Goal: Communication & Community: Answer question/provide support

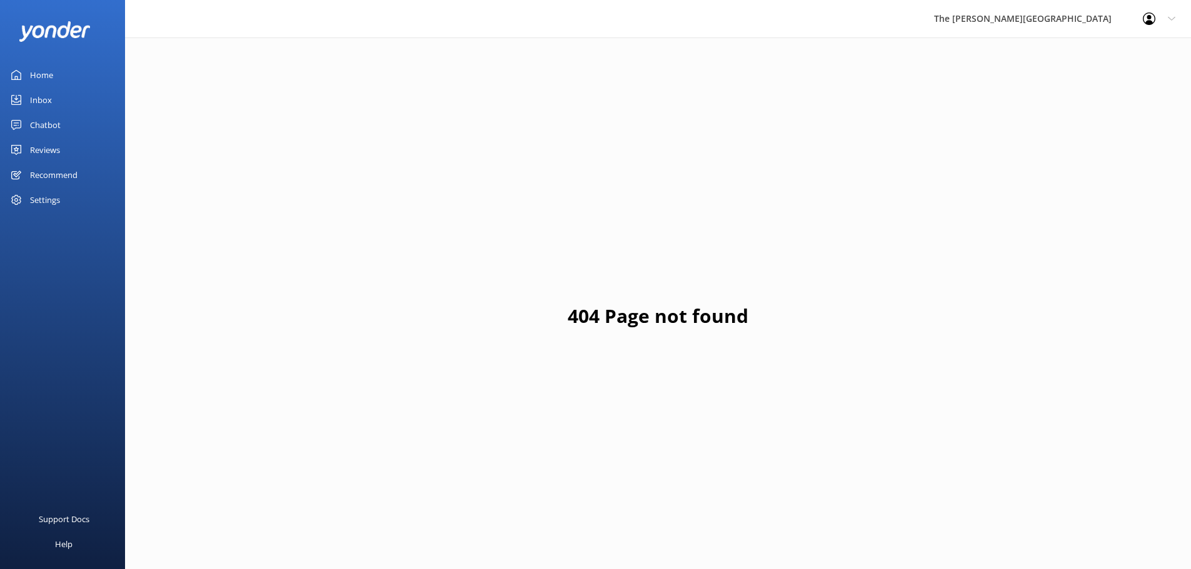
click at [43, 103] on div "Inbox" at bounding box center [41, 100] width 22 height 25
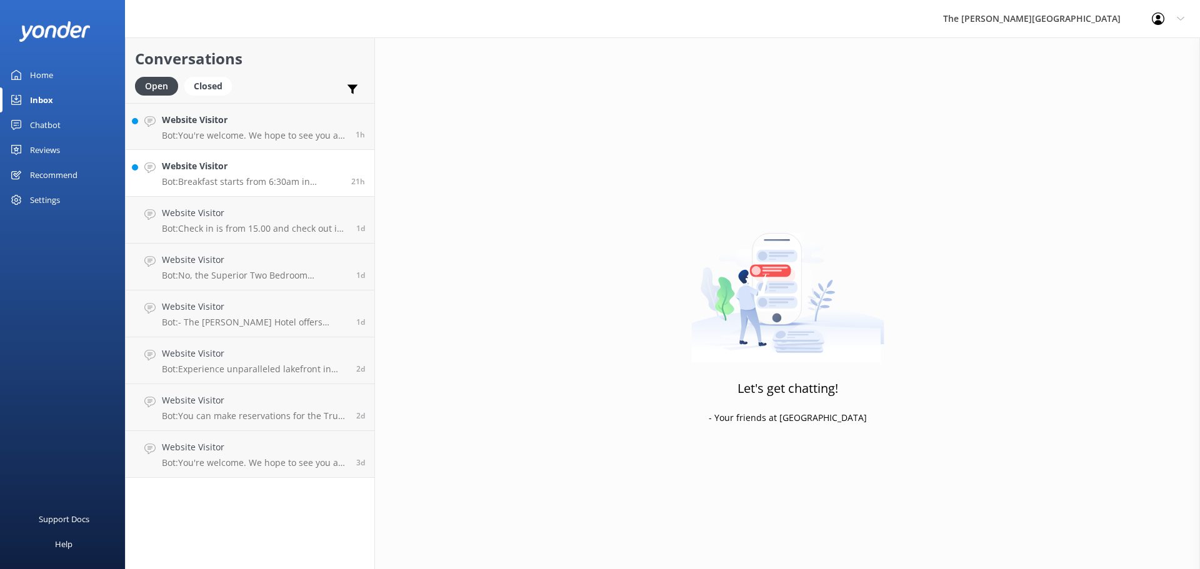
click at [223, 176] on div "Website Visitor Bot: Breakfast starts from 6:30am in Summer and Spring and from…" at bounding box center [252, 173] width 180 height 28
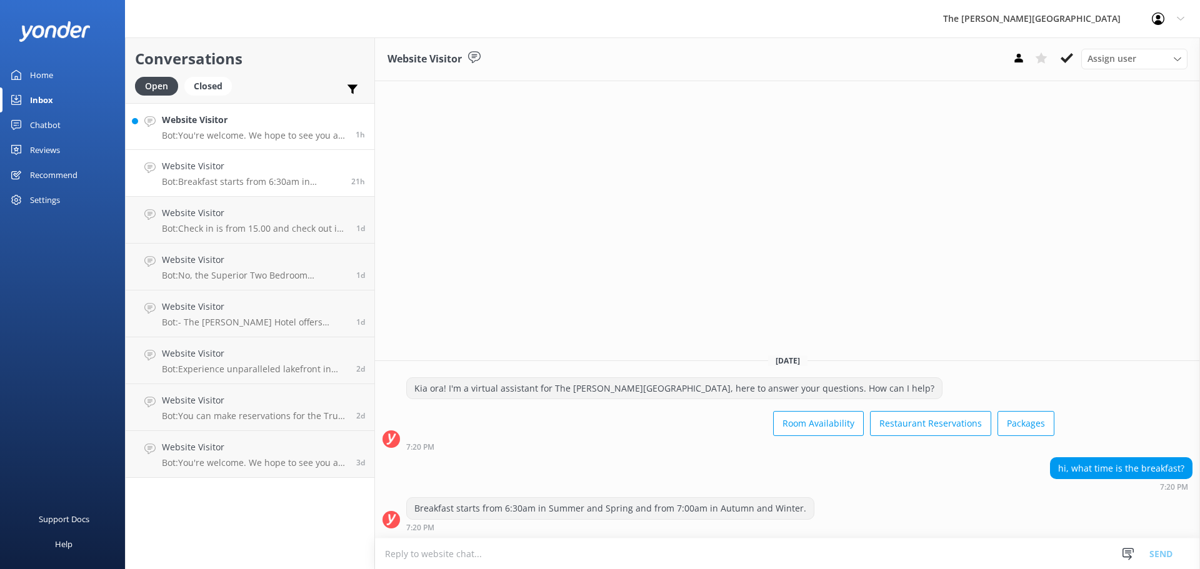
click at [240, 131] on p "Bot: You're welcome. We hope to see you at The Rees Hotel soon!" at bounding box center [254, 135] width 184 height 11
